Goal: Information Seeking & Learning: Learn about a topic

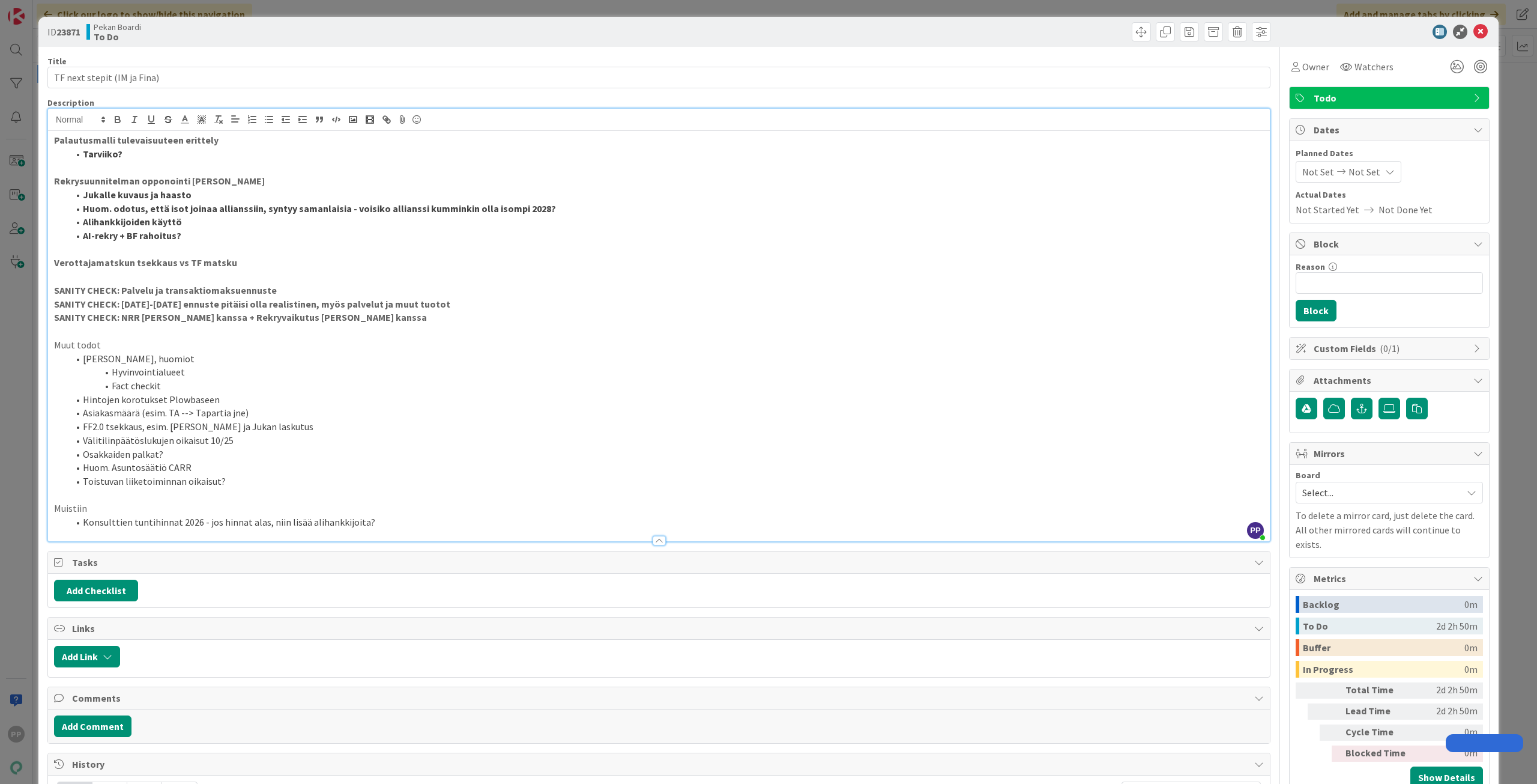
click at [345, 325] on p at bounding box center [659, 331] width 1210 height 14
click at [229, 158] on li "Tarviiko?" at bounding box center [666, 154] width 1196 height 14
click at [239, 181] on p "Rekrysuunnitelman opponointi [PERSON_NAME]" at bounding box center [659, 181] width 1210 height 14
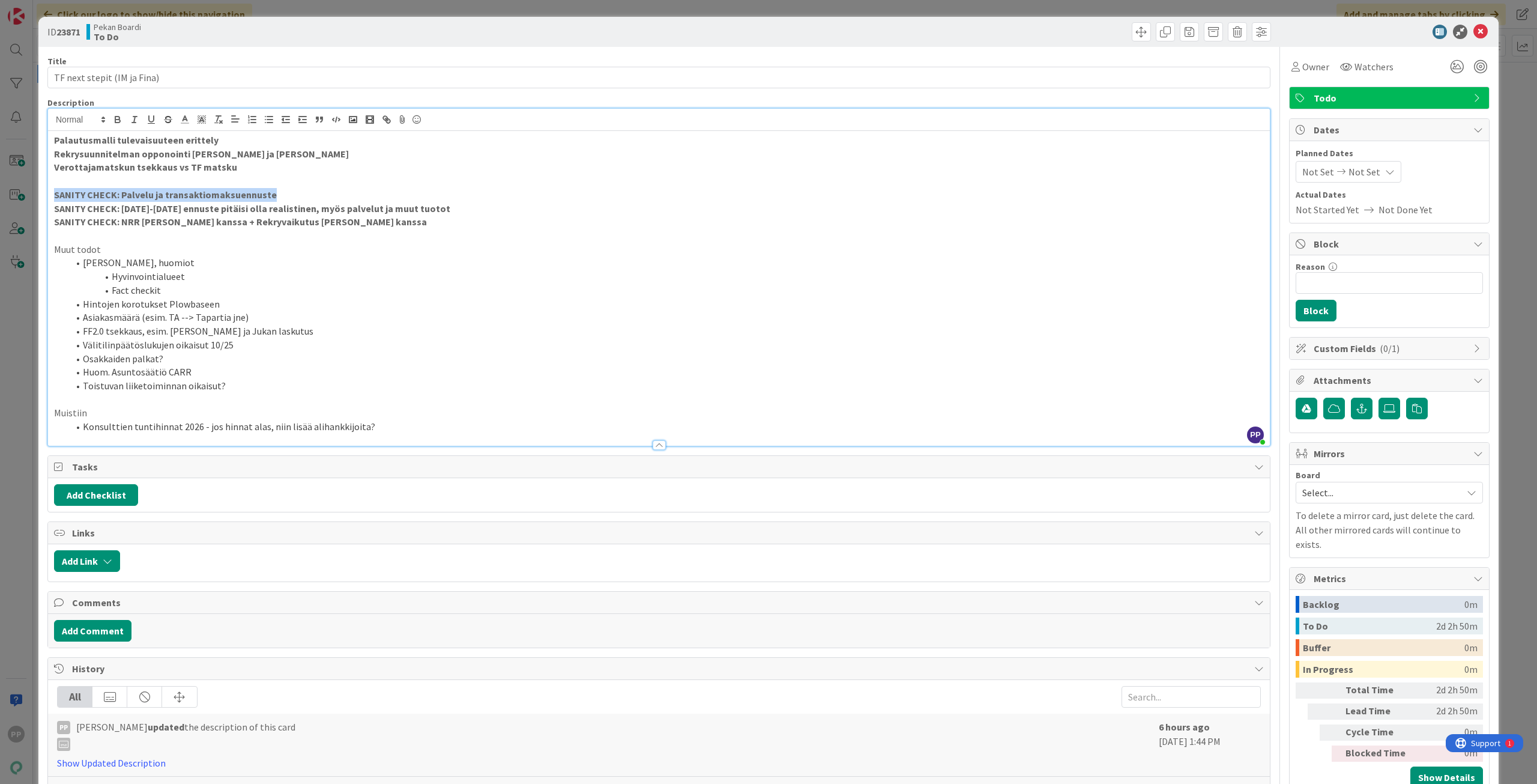
drag, startPoint x: 295, startPoint y: 196, endPoint x: 39, endPoint y: 201, distance: 255.9
click at [39, 201] on div "ID 23871 Pekan Boardi To Do Title 27 / 128 TF next stepit (IM ja Fina) Descript…" at bounding box center [768, 533] width 1461 height 1033
click at [264, 153] on p "Rekrysuunnitelman opponointi [PERSON_NAME] ja [PERSON_NAME]" at bounding box center [659, 154] width 1210 height 14
click at [297, 190] on p "SANITY CHECK: Palvelu ja transaktiomaksuennuste" at bounding box center [659, 195] width 1210 height 14
click at [301, 189] on p "SANITY CHECK: Palvelu ja transaktiomaksuennuste" at bounding box center [659, 195] width 1210 height 14
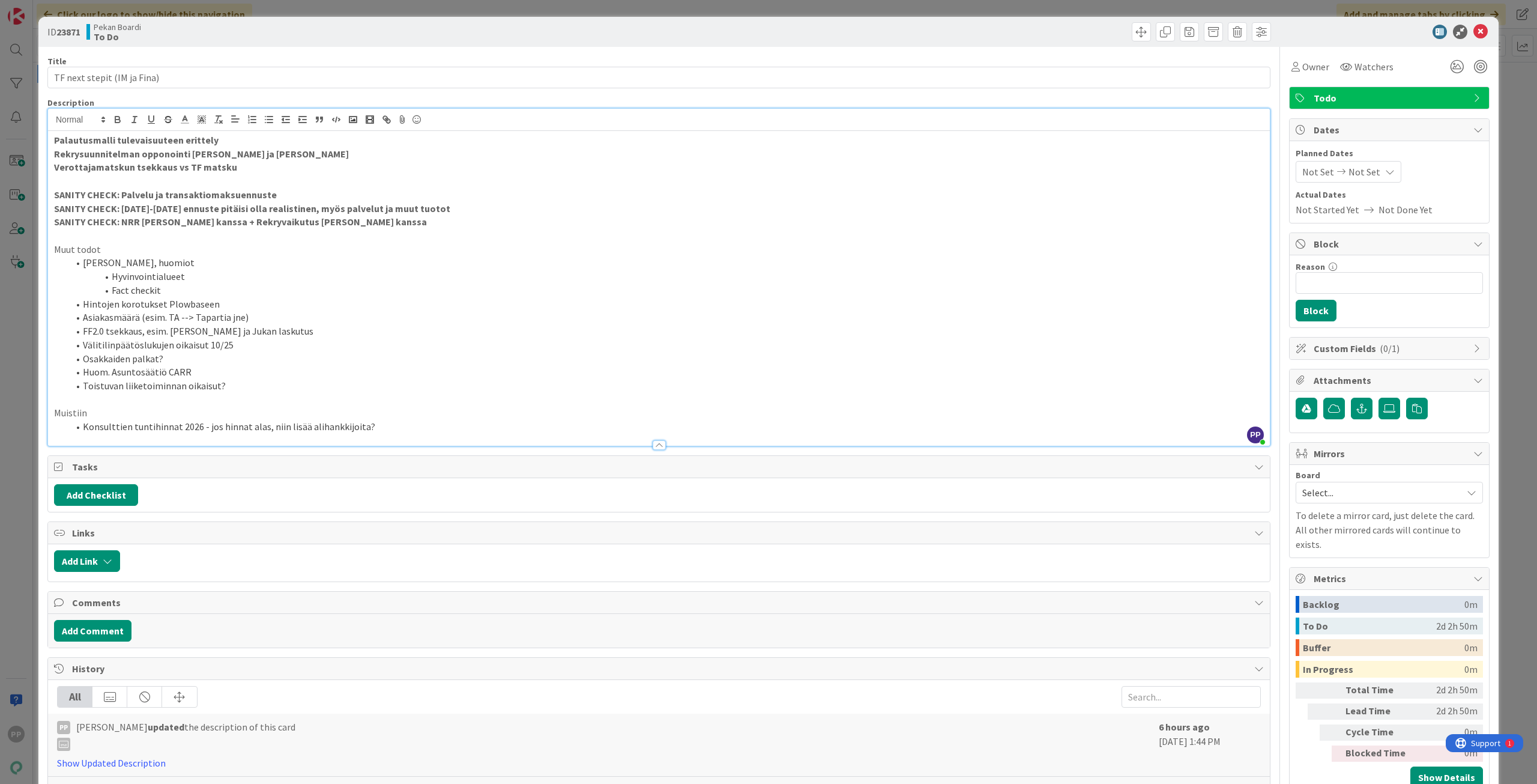
click at [287, 153] on p "Rekrysuunnitelman opponointi [PERSON_NAME] ja [PERSON_NAME]" at bounding box center [659, 154] width 1210 height 14
drag, startPoint x: 463, startPoint y: 210, endPoint x: 37, endPoint y: 204, distance: 426.4
click at [37, 204] on div "ID 23871 Pekan Boardi To Do Title 27 / 128 TF next stepit (IM ja Fina) Descript…" at bounding box center [768, 392] width 1537 height 784
click at [53, 138] on div "Palautusmalli tulevaisuuteen erittely Rekrysuunnitelman opponointi [PERSON_NAME…" at bounding box center [659, 288] width 1222 height 315
click at [56, 152] on strong "Rekrysuunnitelman opponointi [PERSON_NAME] ja [PERSON_NAME]" at bounding box center [201, 154] width 295 height 12
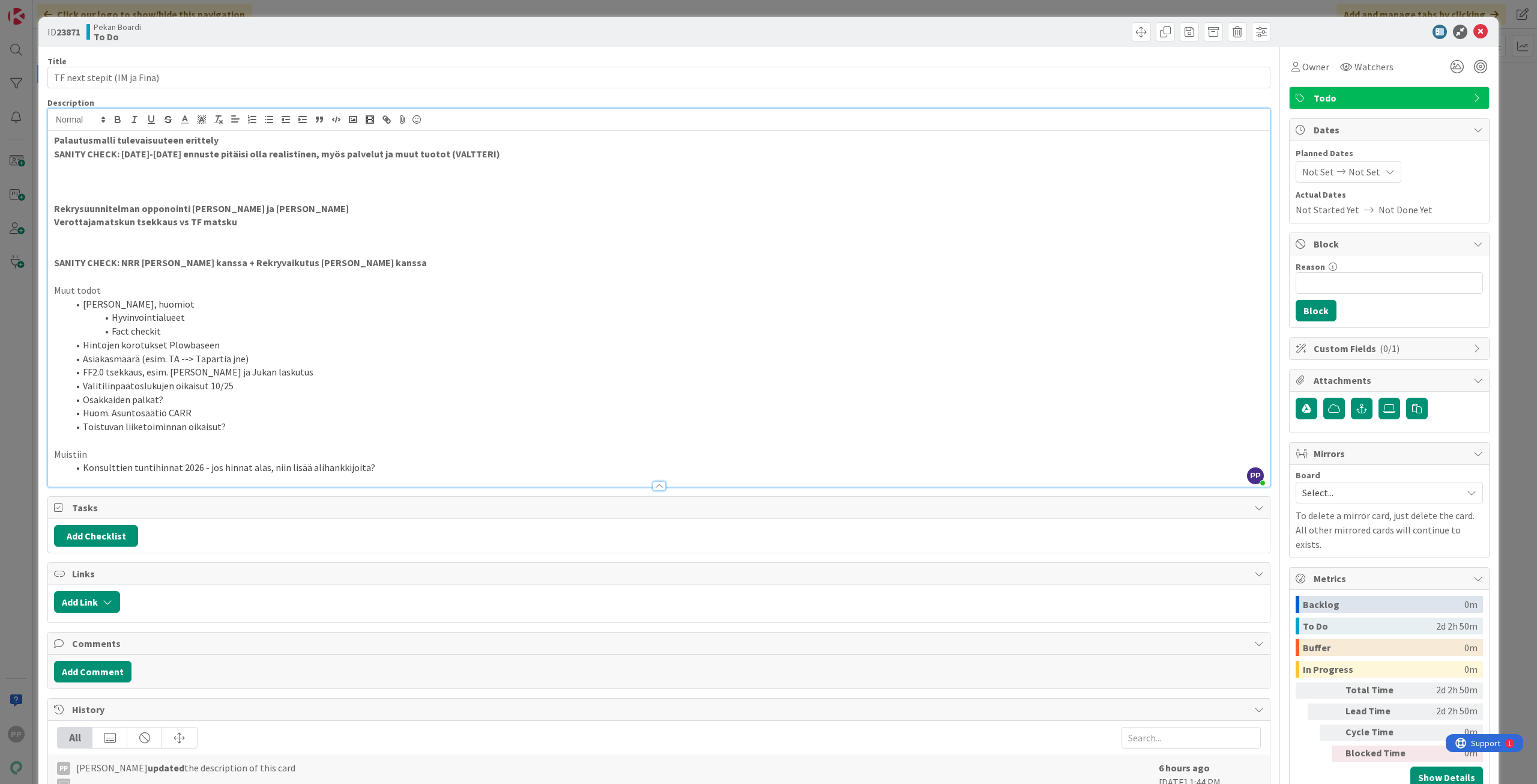
click at [380, 154] on strong "SANITY CHECK: [DATE]-[DATE] ennuste pitäisi olla realistinen, myös palvelut ja …" at bounding box center [277, 154] width 446 height 12
click at [366, 150] on strong "SANITY CHECK: [DATE]-[DATE] ennuste pitäisi olla realistinen, myös palvelut ja …" at bounding box center [277, 154] width 446 height 12
click at [251, 168] on p at bounding box center [659, 167] width 1210 height 14
click at [55, 166] on p "SANITY CHECK: Rekryt, palvelutuotot yms kokonaisuus" at bounding box center [659, 167] width 1210 height 14
click at [387, 168] on p "SANITY CHECK: Rekryt, palvelutuotot yms kokonaisuus" at bounding box center [659, 167] width 1210 height 14
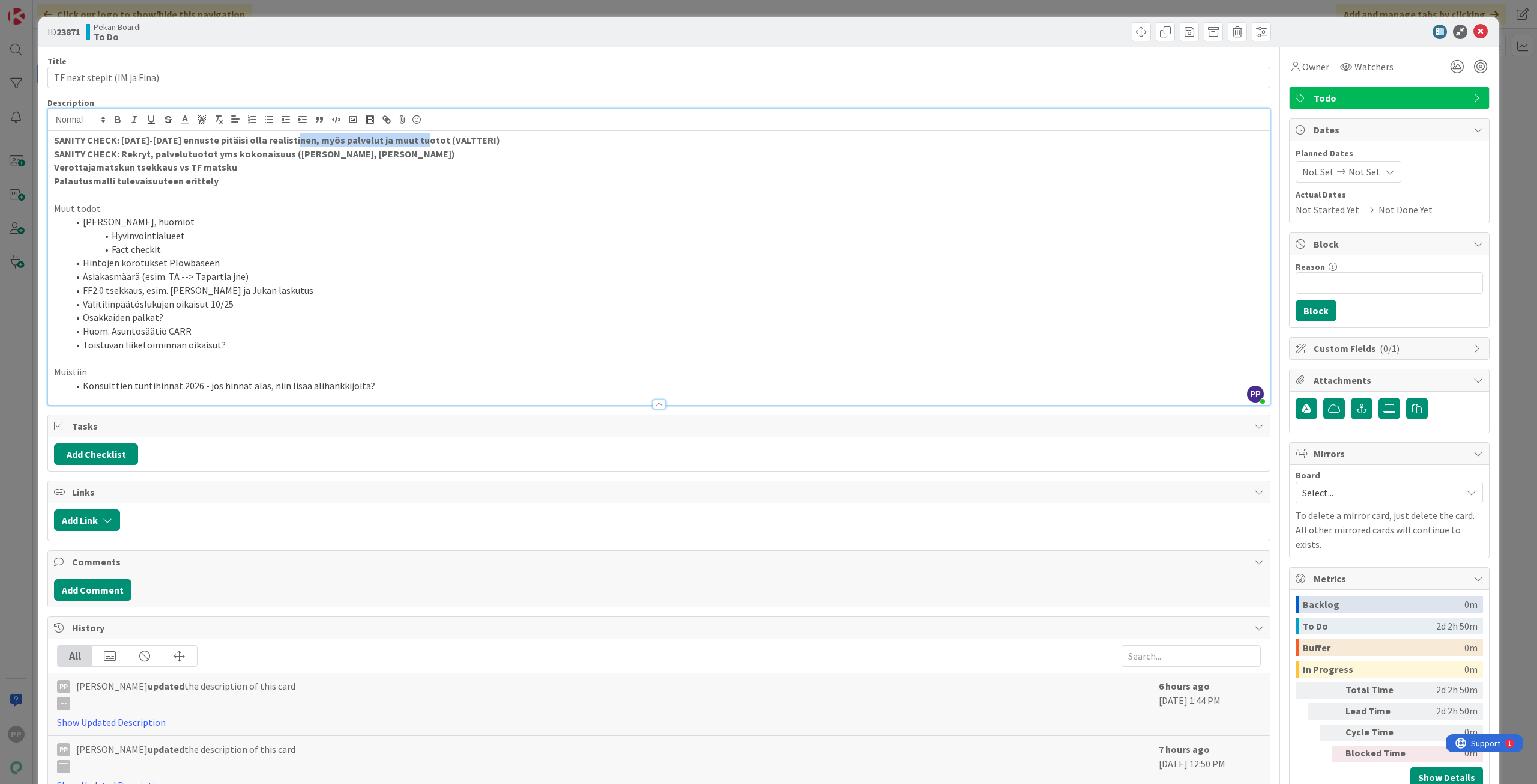
drag, startPoint x: 420, startPoint y: 139, endPoint x: 295, endPoint y: 145, distance: 125.6
click at [295, 145] on strong "SANITY CHECK: [DATE]-[DATE] ennuste pitäisi olla realistinen, myös palvelut ja …" at bounding box center [277, 140] width 446 height 12
click at [230, 252] on li "Fact checkit" at bounding box center [666, 250] width 1196 height 14
click at [240, 253] on li "Fact checkit" at bounding box center [666, 250] width 1196 height 14
click at [256, 277] on li "Asiakasmäärä (esim. TA --> Tapartia jne)" at bounding box center [666, 277] width 1196 height 14
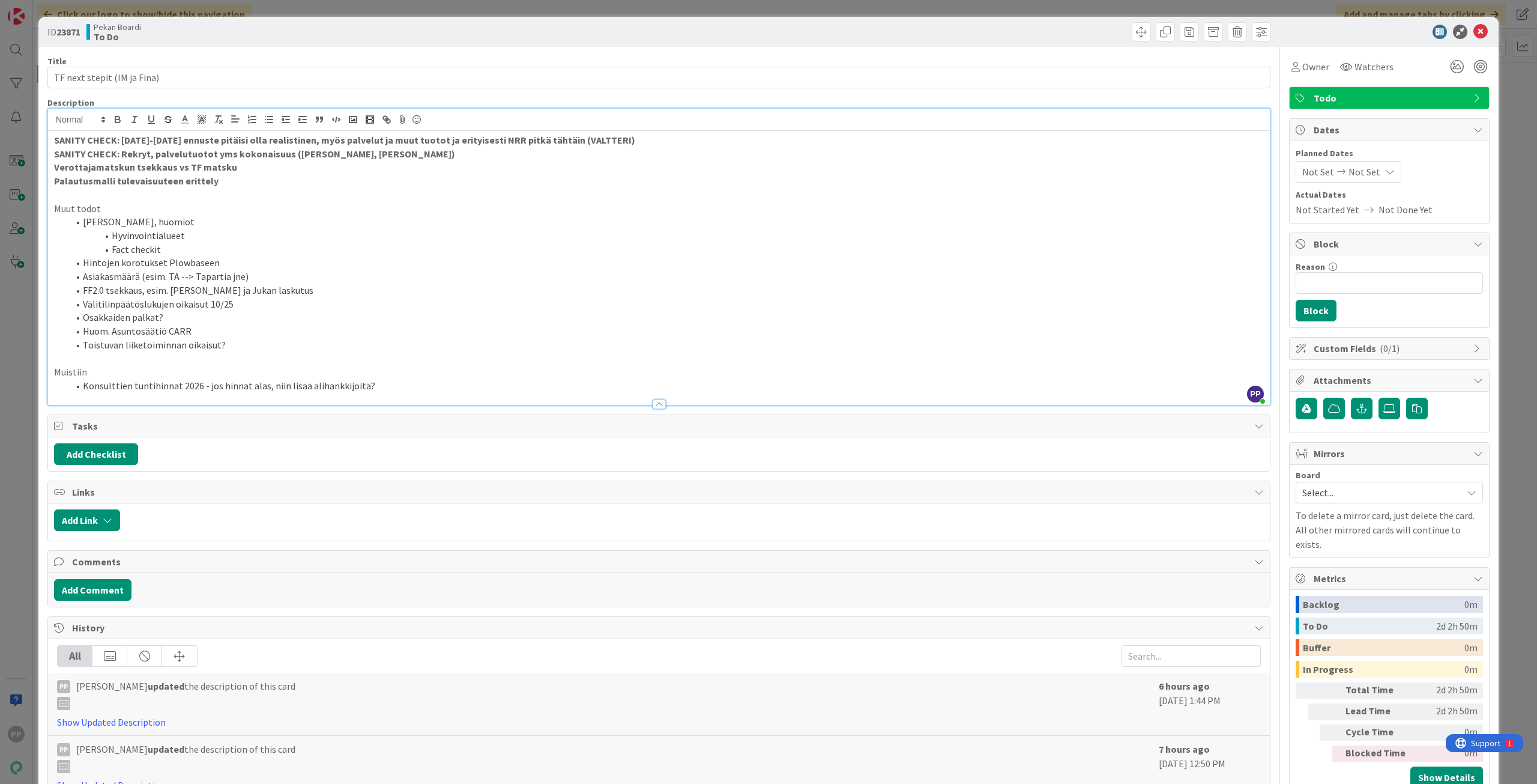
click at [274, 327] on li "Huom. Asuntosäätiö CARR" at bounding box center [666, 331] width 1196 height 14
click at [275, 340] on li "Toistuvan liiketoiminnan oikaisut?" at bounding box center [666, 345] width 1196 height 14
click at [280, 351] on li "Toistuvan liiketoiminnan oikaisut?" at bounding box center [666, 345] width 1196 height 14
click at [33, 356] on div "ID 23871 Pekan Boardi To Do Title 27 / 128 TF next stepit (IM ja Fina) Descript…" at bounding box center [768, 392] width 1537 height 784
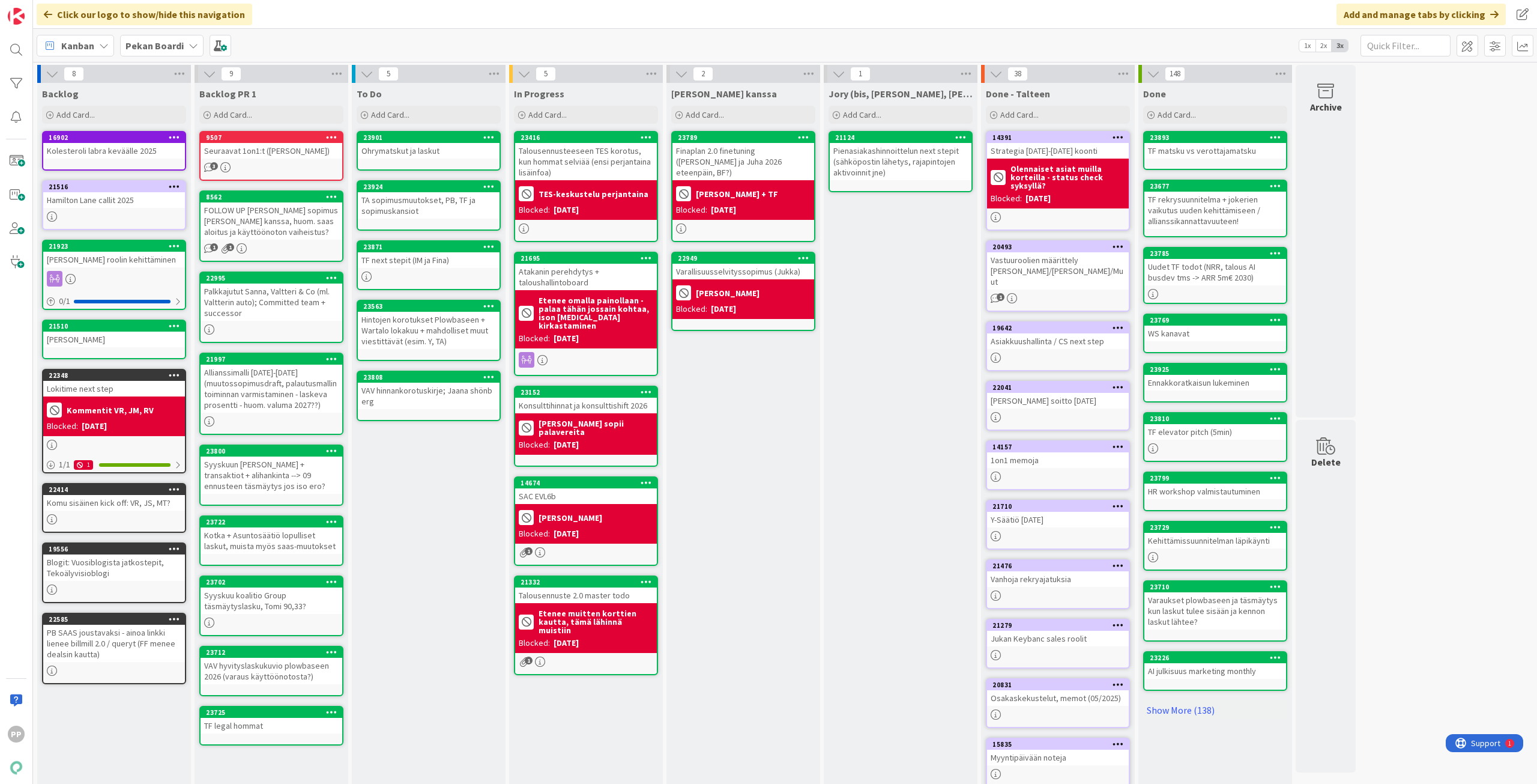
click at [419, 497] on div "To Do Add Card... 23901 Ohrymatskut ja laskut 23924 TA sopimusmuutokset, PB, TF…" at bounding box center [429, 454] width 154 height 743
click at [405, 545] on div "To Do Add Card... 23901 Ohrymatskut ja laskut 23871 TF next stepit (IM ja Fina)…" at bounding box center [429, 454] width 154 height 743
click at [414, 542] on div "To Do Add Card... 23901 Ohrymatskut ja laskut 23871 TF next stepit (IM ja Fina)…" at bounding box center [429, 454] width 154 height 743
